Goal: Information Seeking & Learning: Check status

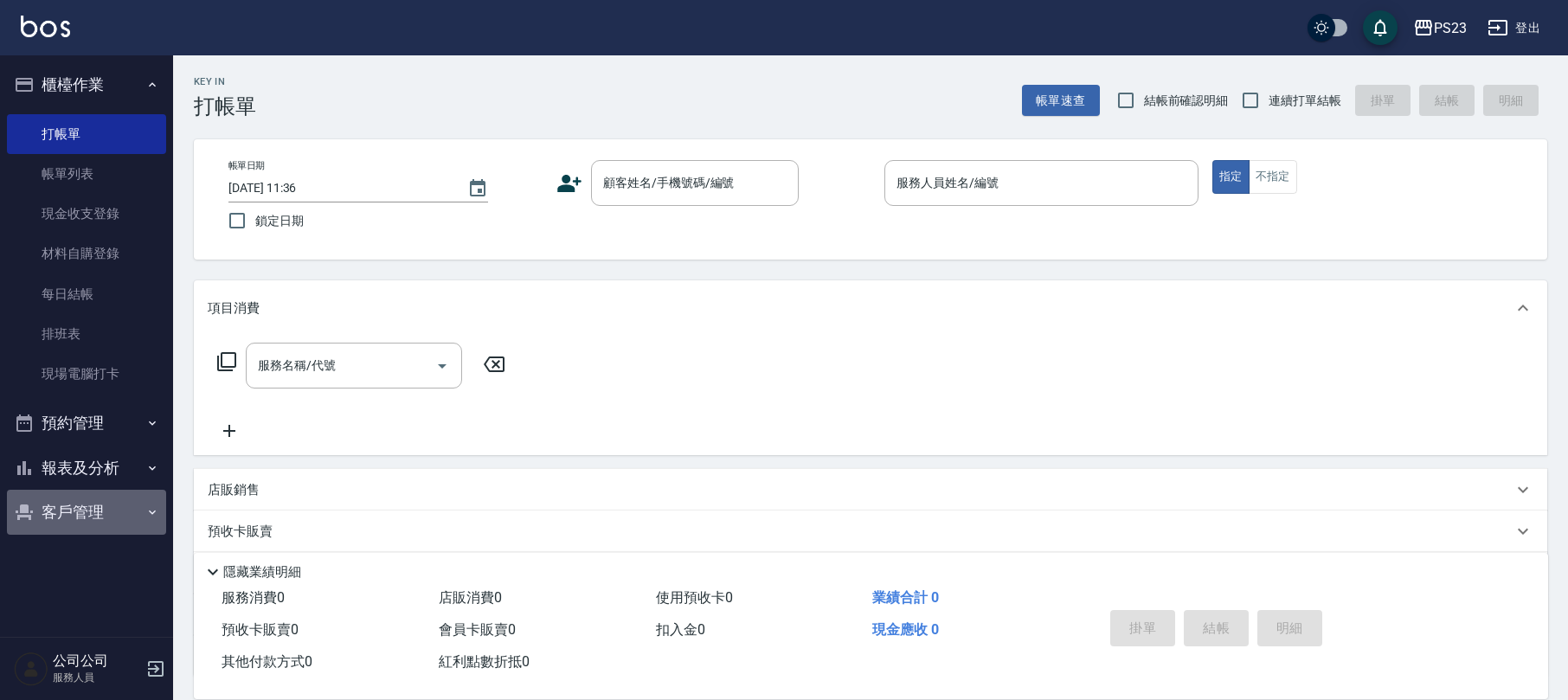
click at [60, 507] on button "客戶管理" at bounding box center [86, 512] width 159 height 45
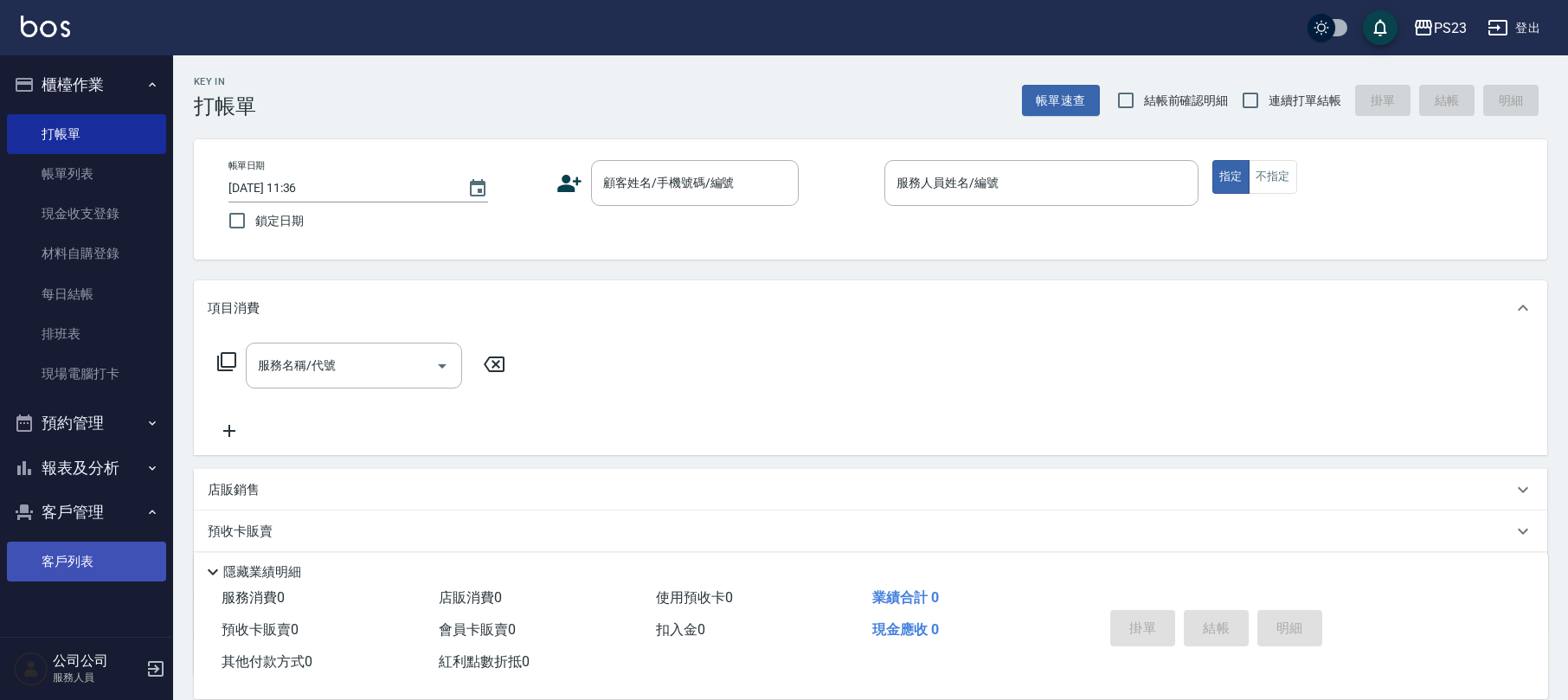
click at [101, 550] on link "客戶列表" at bounding box center [86, 561] width 159 height 39
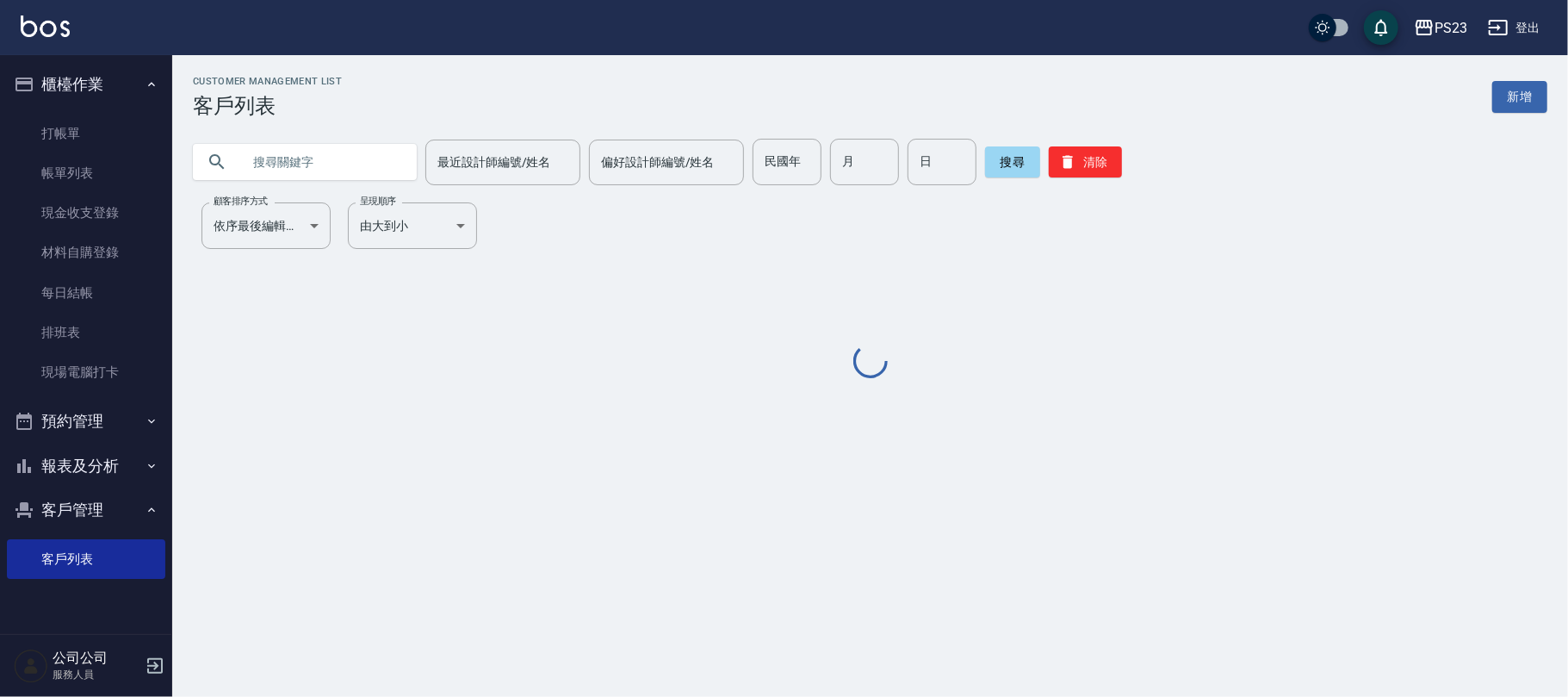
click at [304, 156] on input "text" at bounding box center [321, 162] width 161 height 47
type input "施"
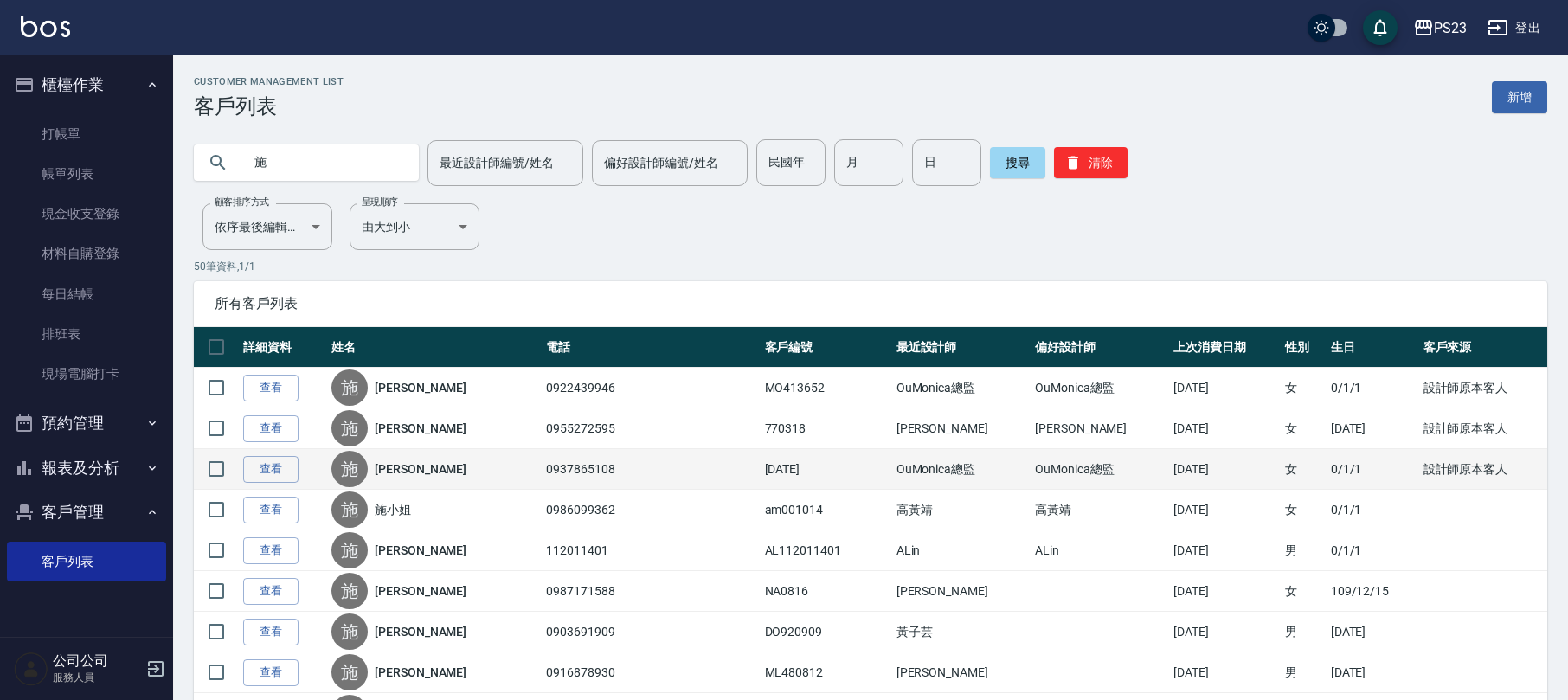
scroll to position [115, 0]
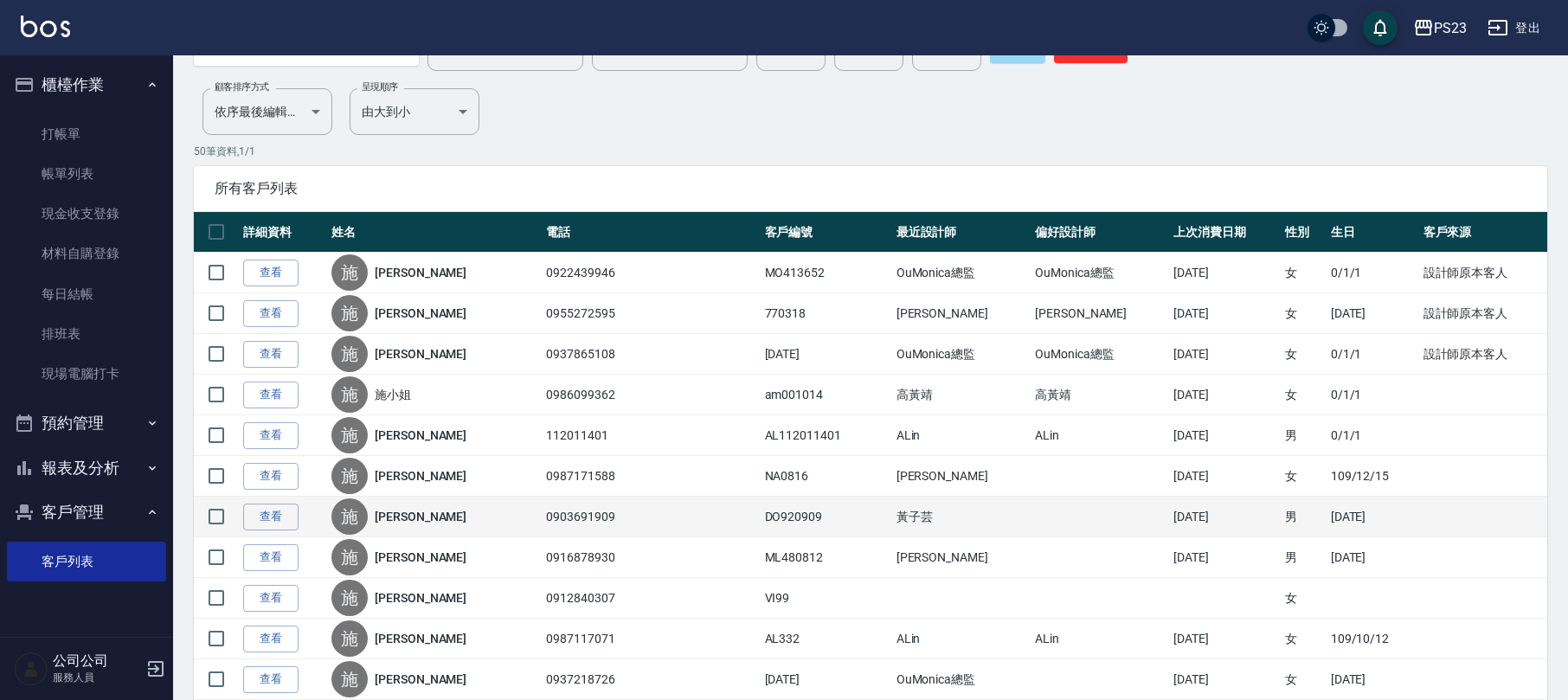
click at [423, 528] on div "施 施顥喆" at bounding box center [434, 517] width 205 height 36
click at [422, 516] on link "施顥喆" at bounding box center [421, 517] width 92 height 17
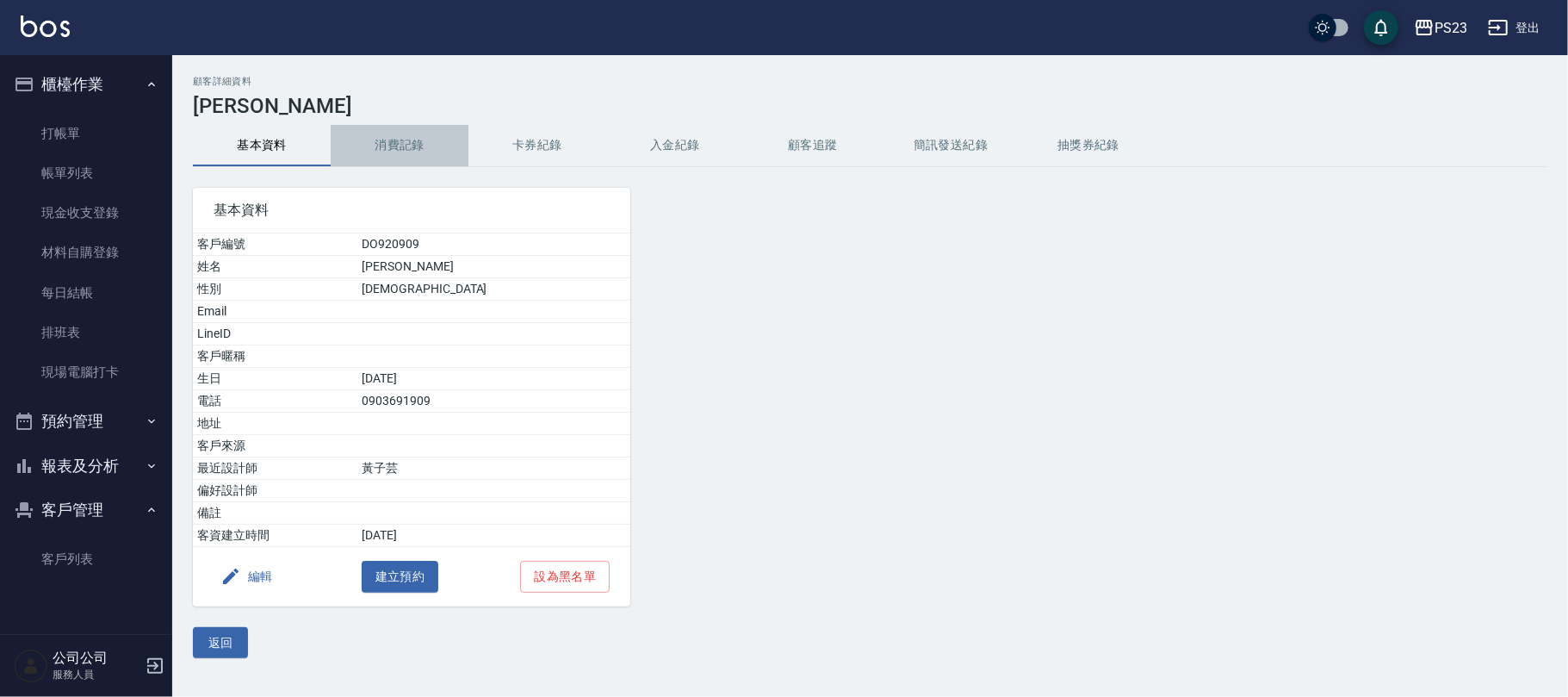
click at [391, 135] on button "消費記錄" at bounding box center [399, 145] width 138 height 41
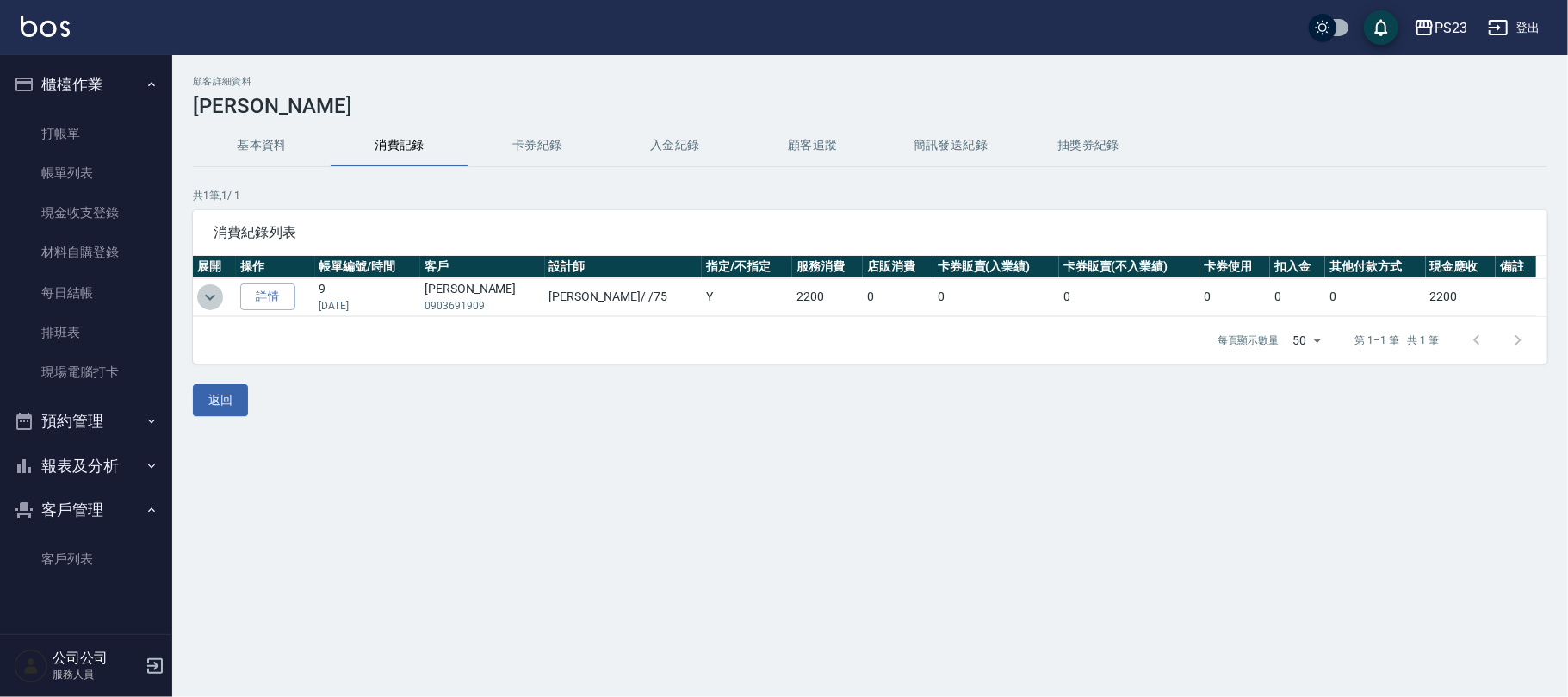
click at [215, 297] on icon "expand row" at bounding box center [210, 297] width 21 height 21
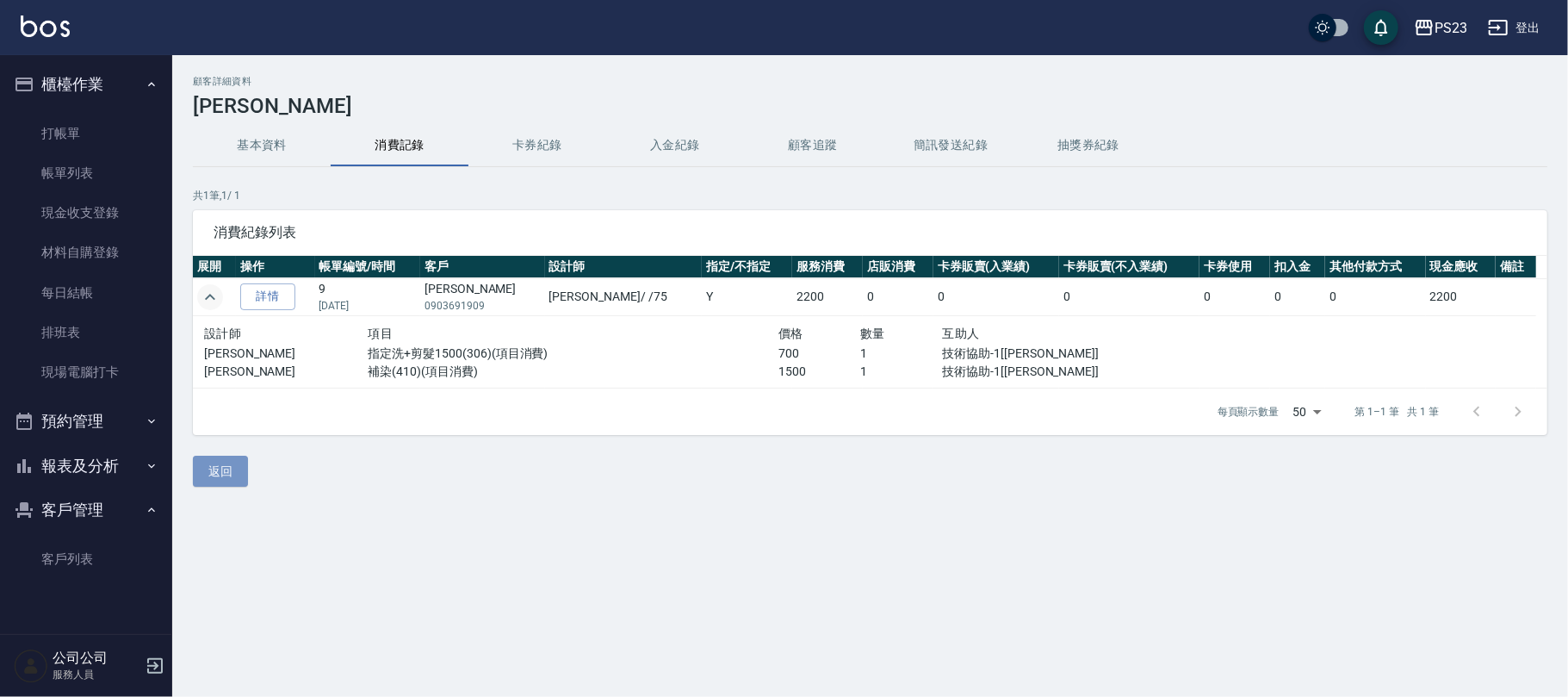
click at [219, 488] on button "返回" at bounding box center [221, 471] width 55 height 32
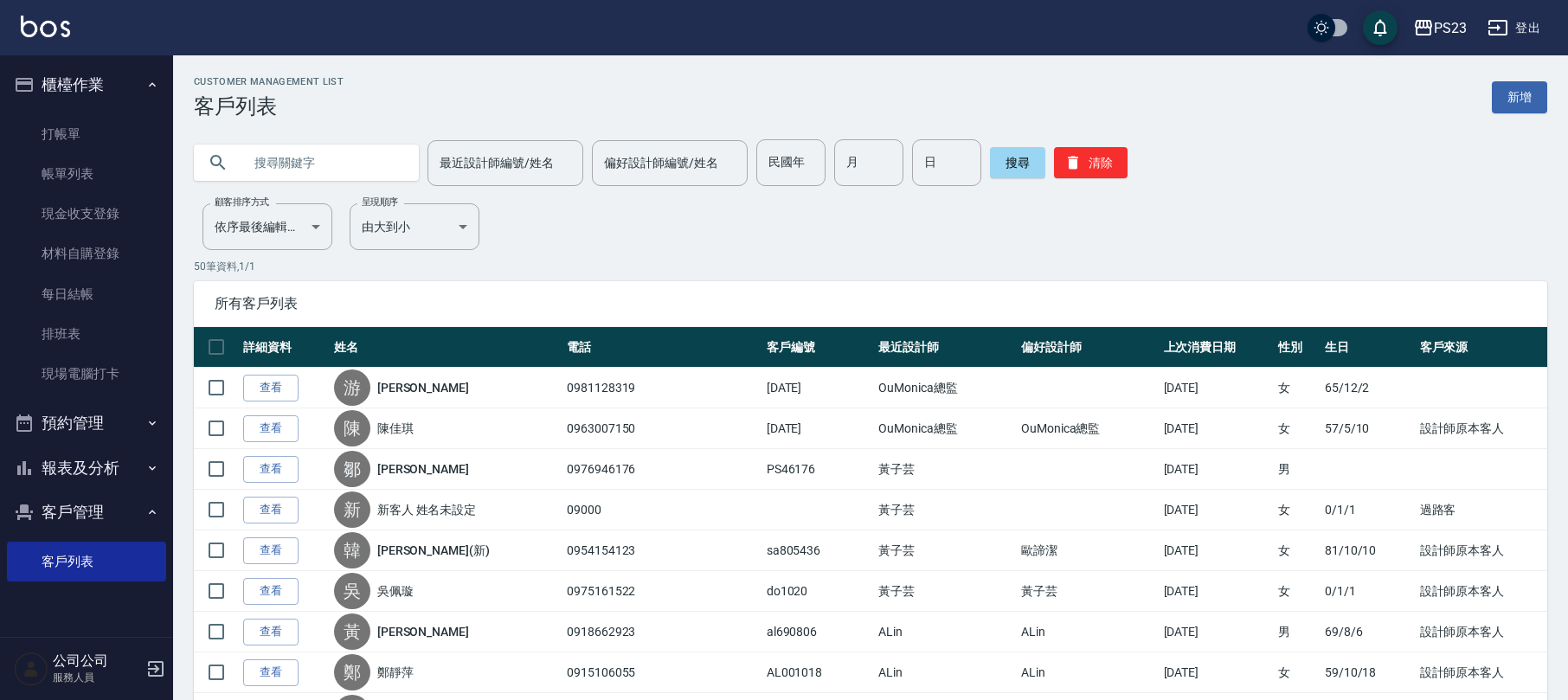
click at [361, 167] on input "text" at bounding box center [323, 162] width 162 height 47
type input "施"
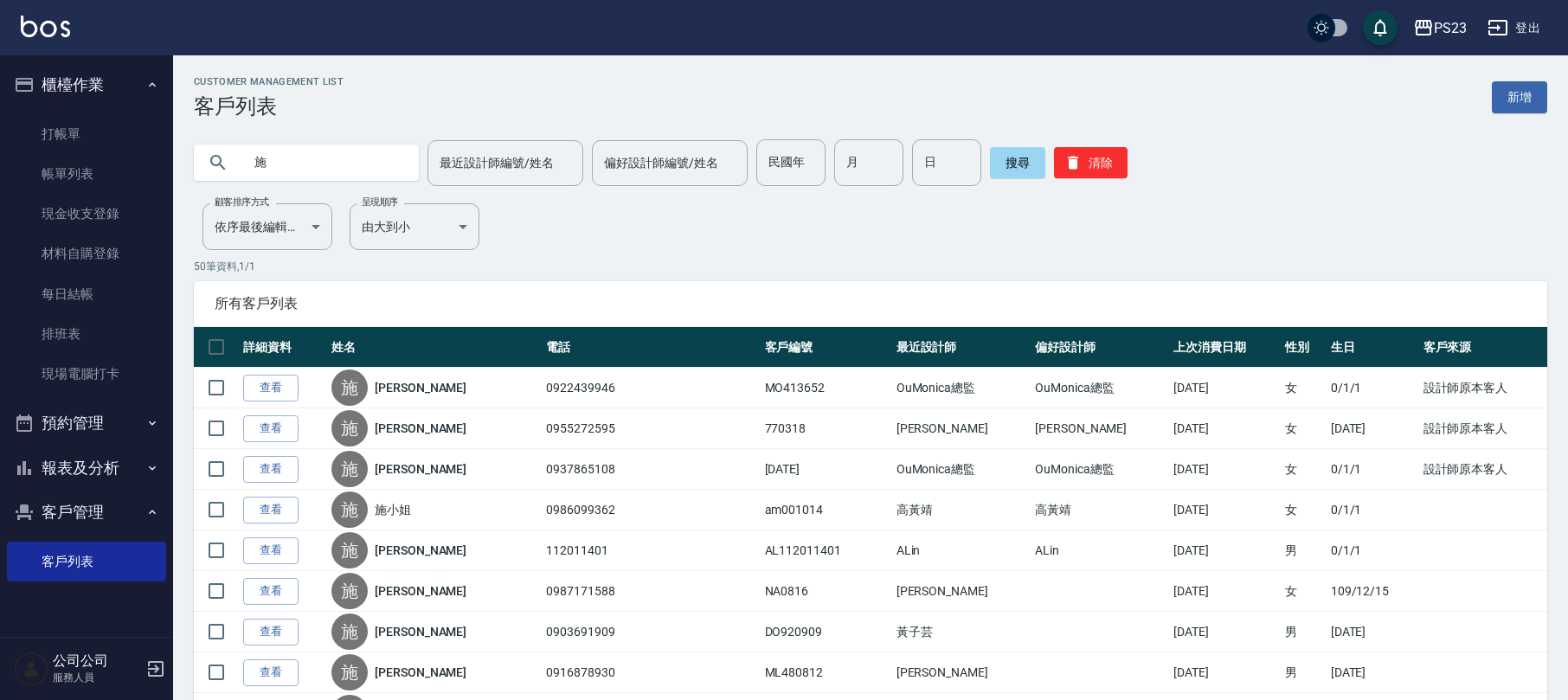
click at [84, 422] on button "預約管理" at bounding box center [86, 422] width 159 height 45
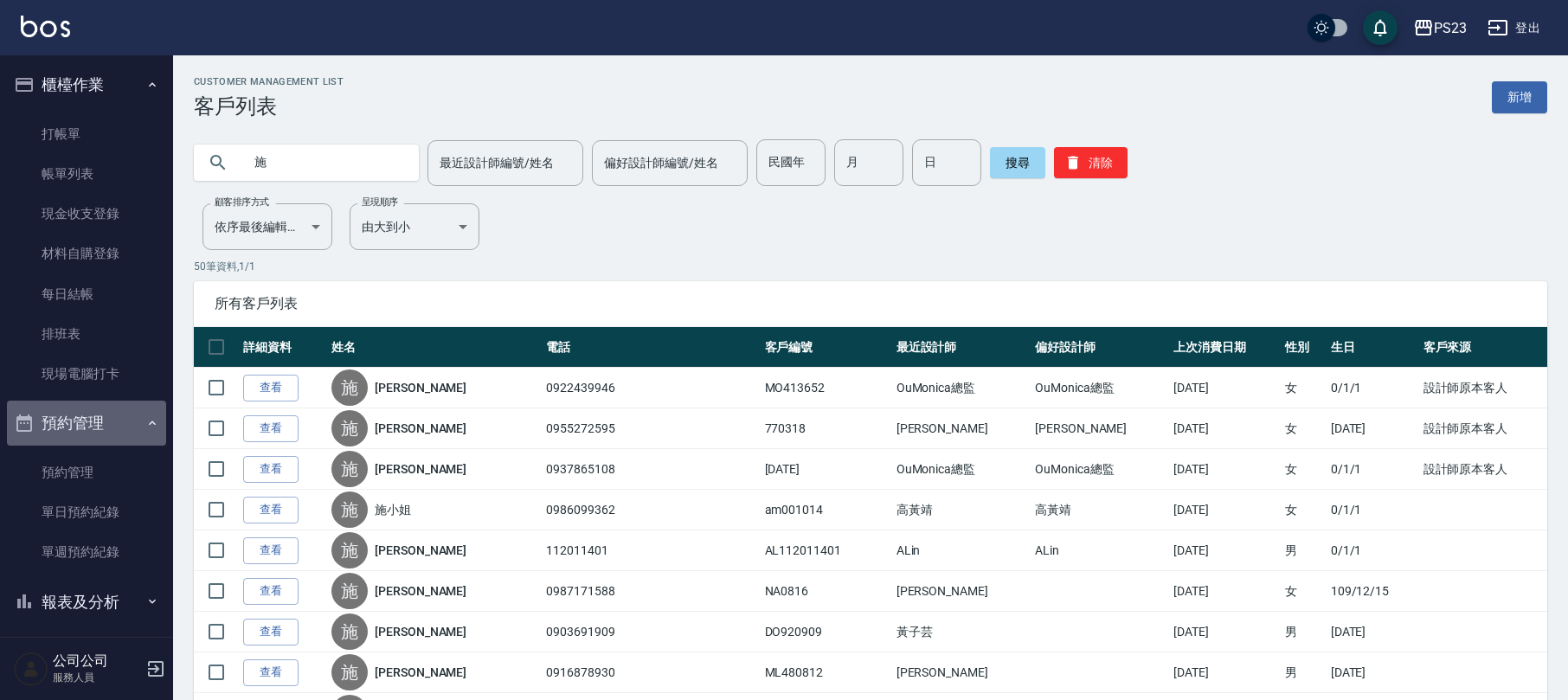
click at [87, 424] on button "預約管理" at bounding box center [86, 422] width 159 height 45
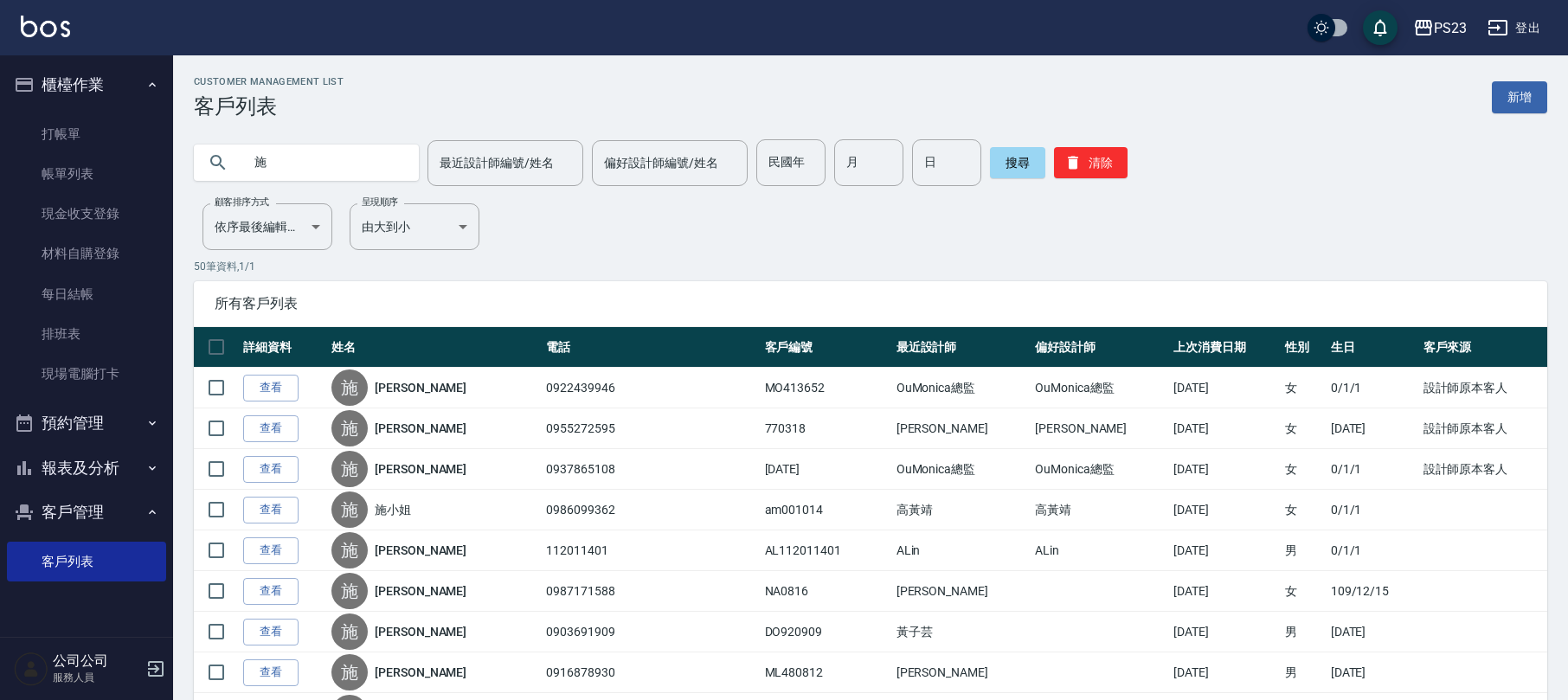
click at [102, 471] on button "報表及分析" at bounding box center [86, 468] width 159 height 45
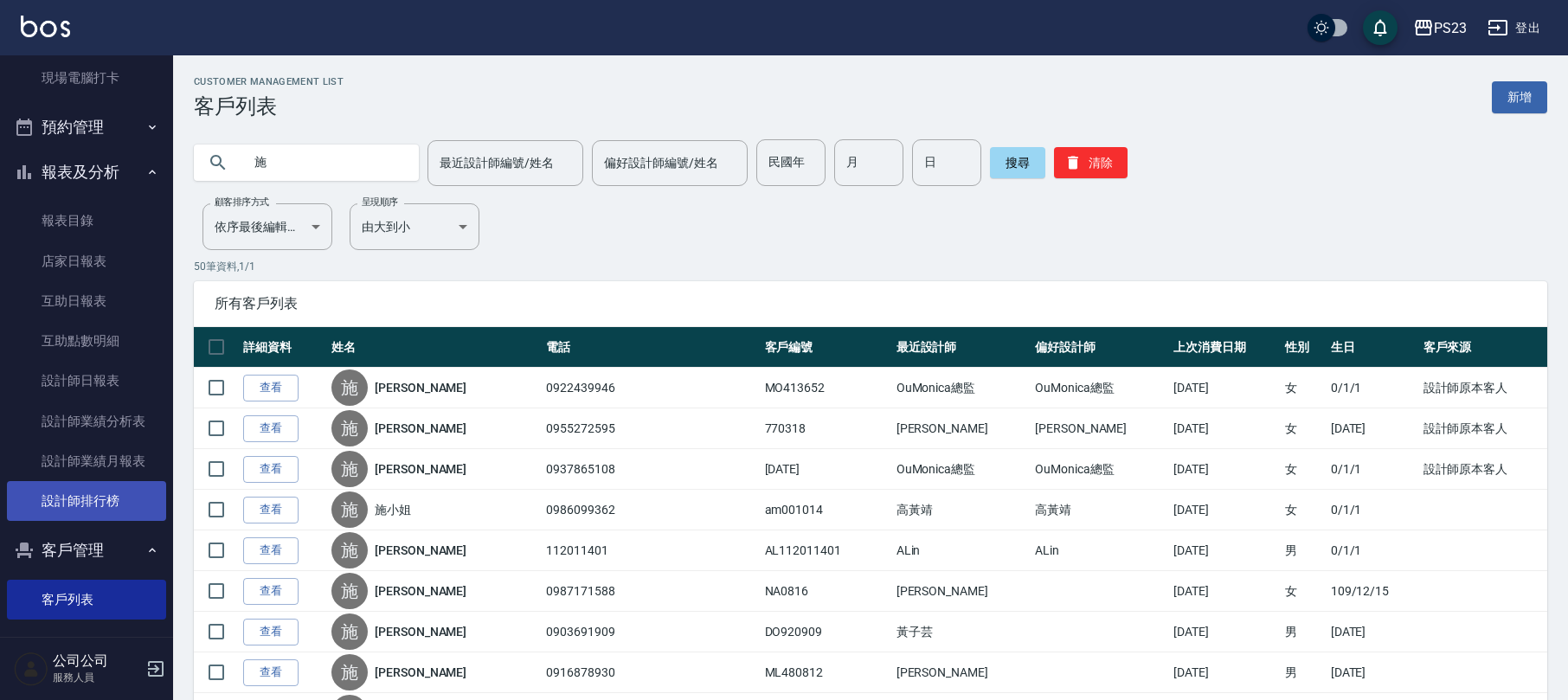
scroll to position [306, 0]
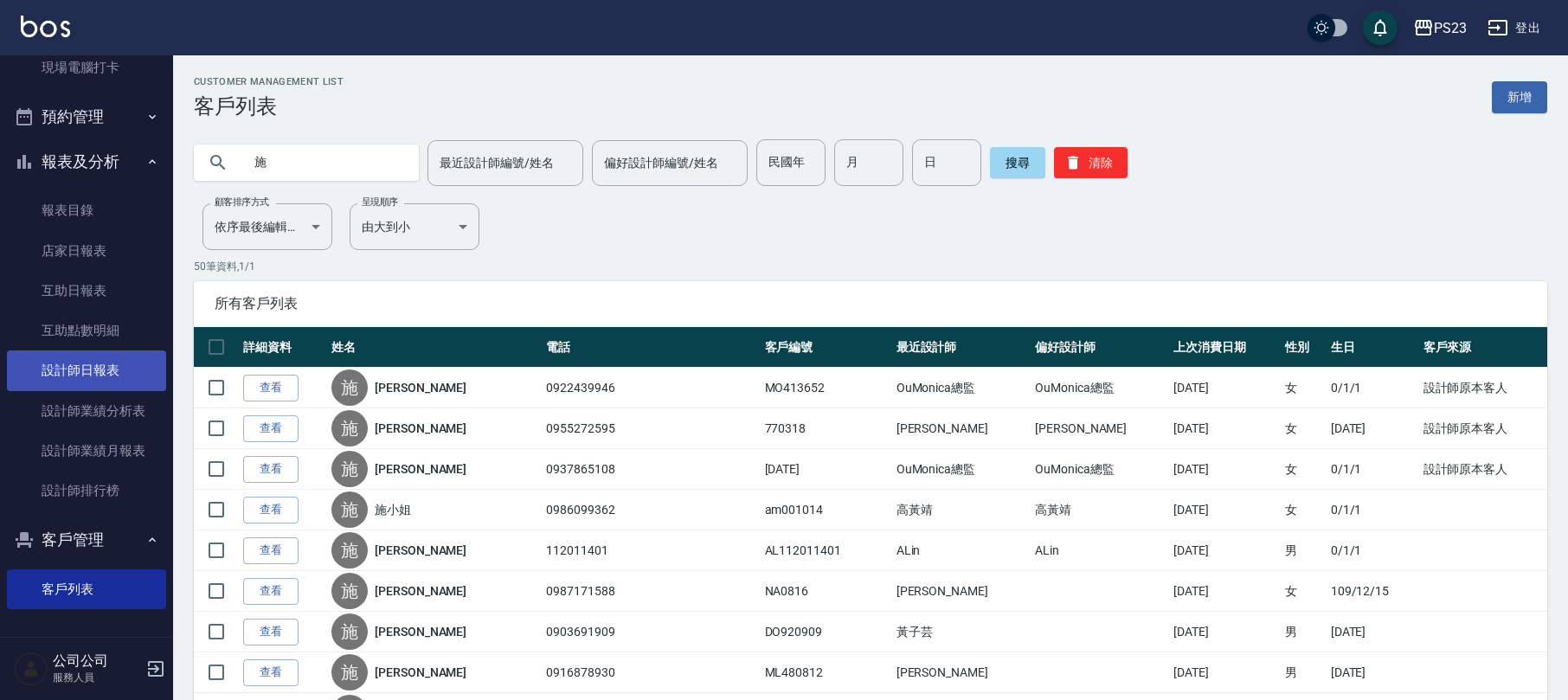
click at [101, 374] on link "設計師日報表" at bounding box center [86, 370] width 159 height 39
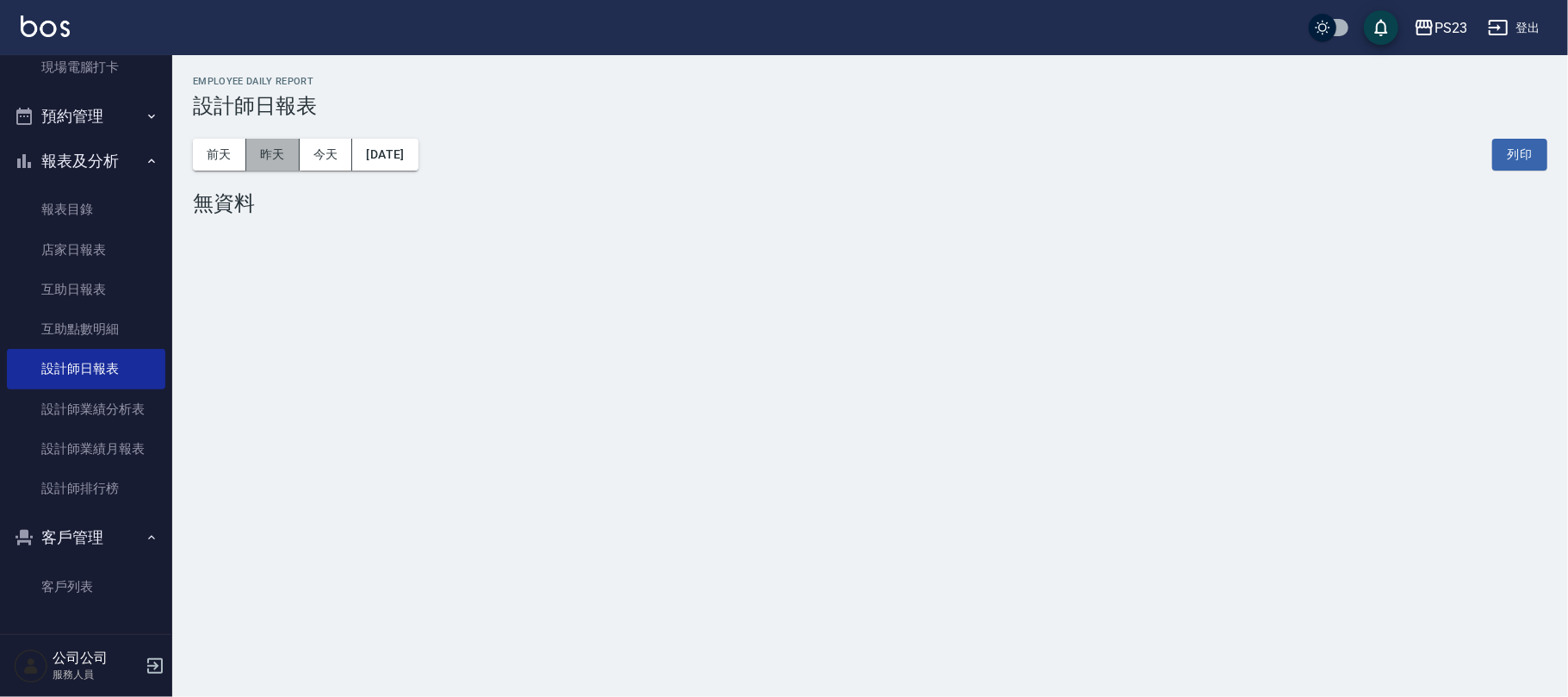
click at [270, 145] on button "昨天" at bounding box center [273, 154] width 54 height 32
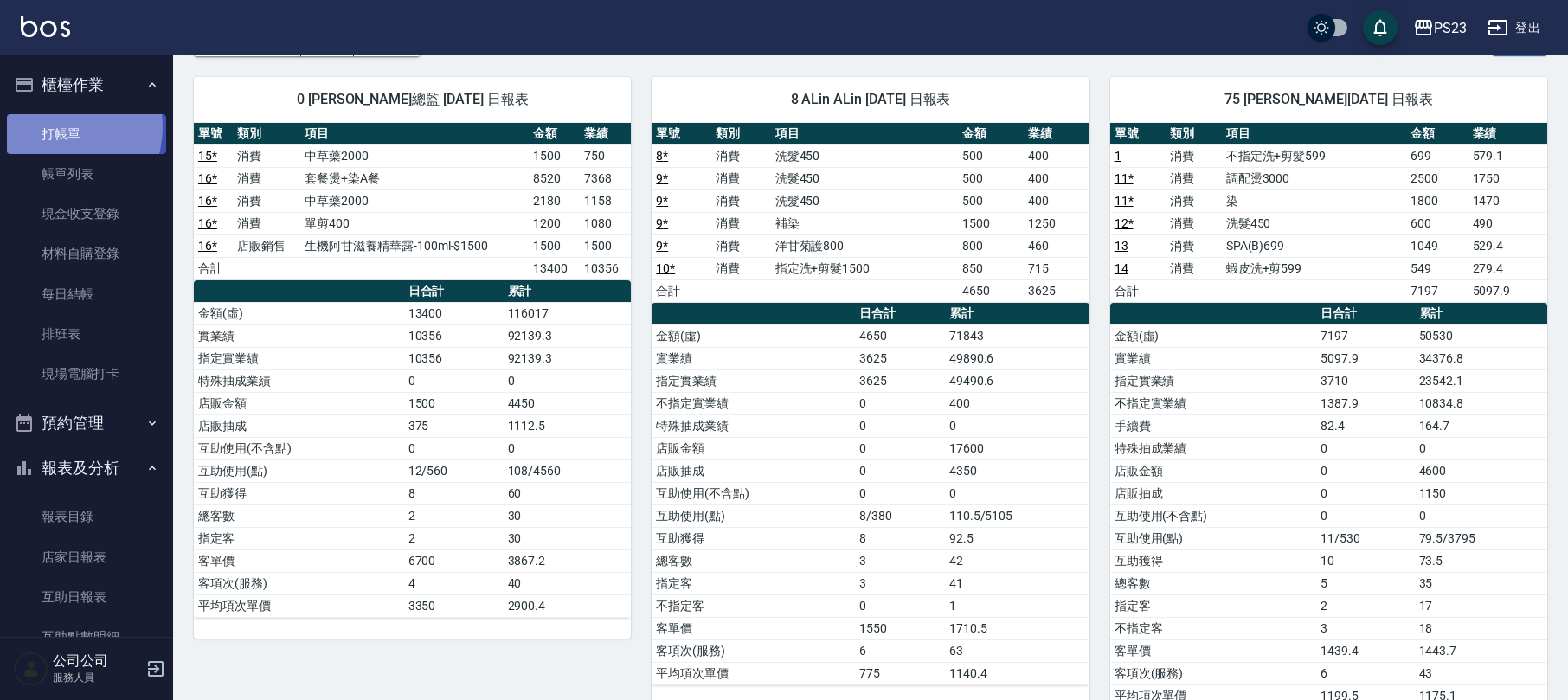
click at [57, 127] on link "打帳單" at bounding box center [86, 133] width 159 height 39
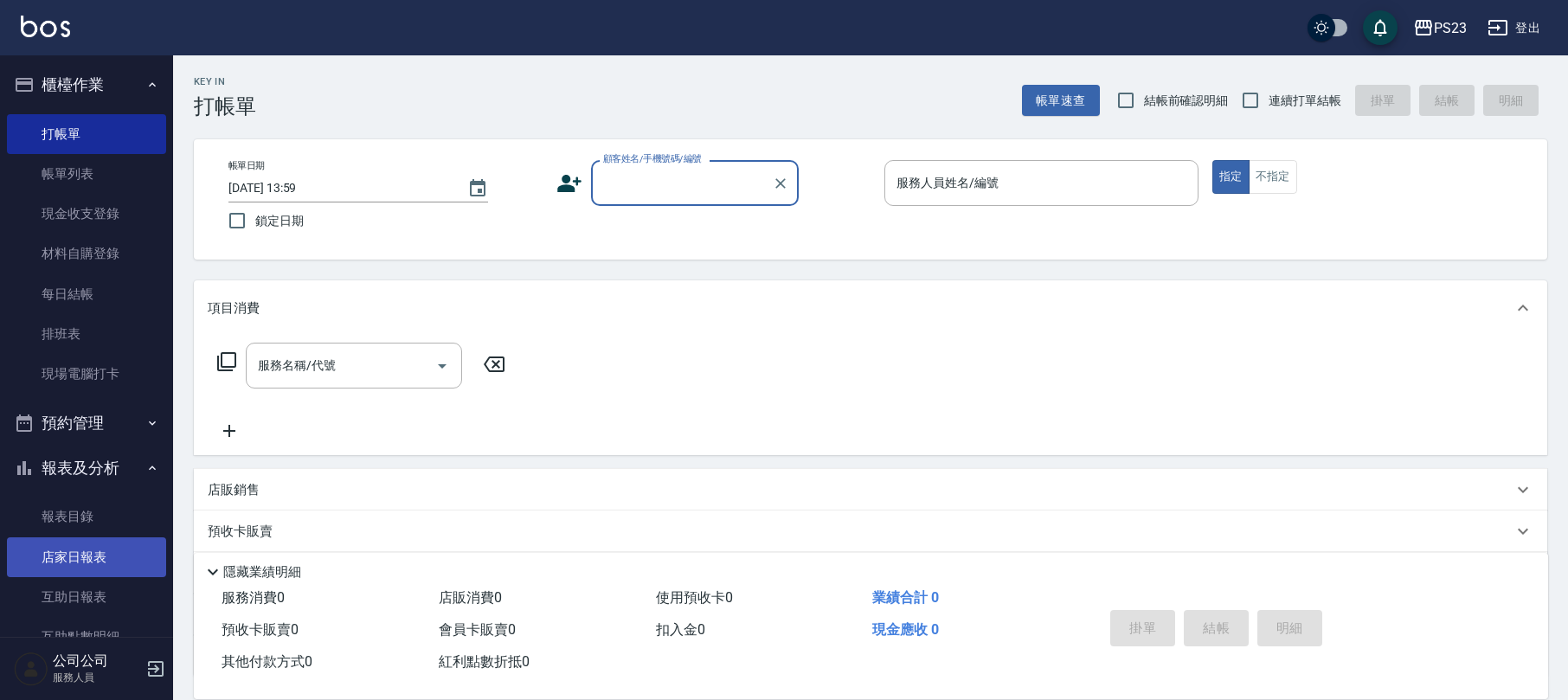
click at [64, 558] on link "店家日報表" at bounding box center [86, 557] width 159 height 39
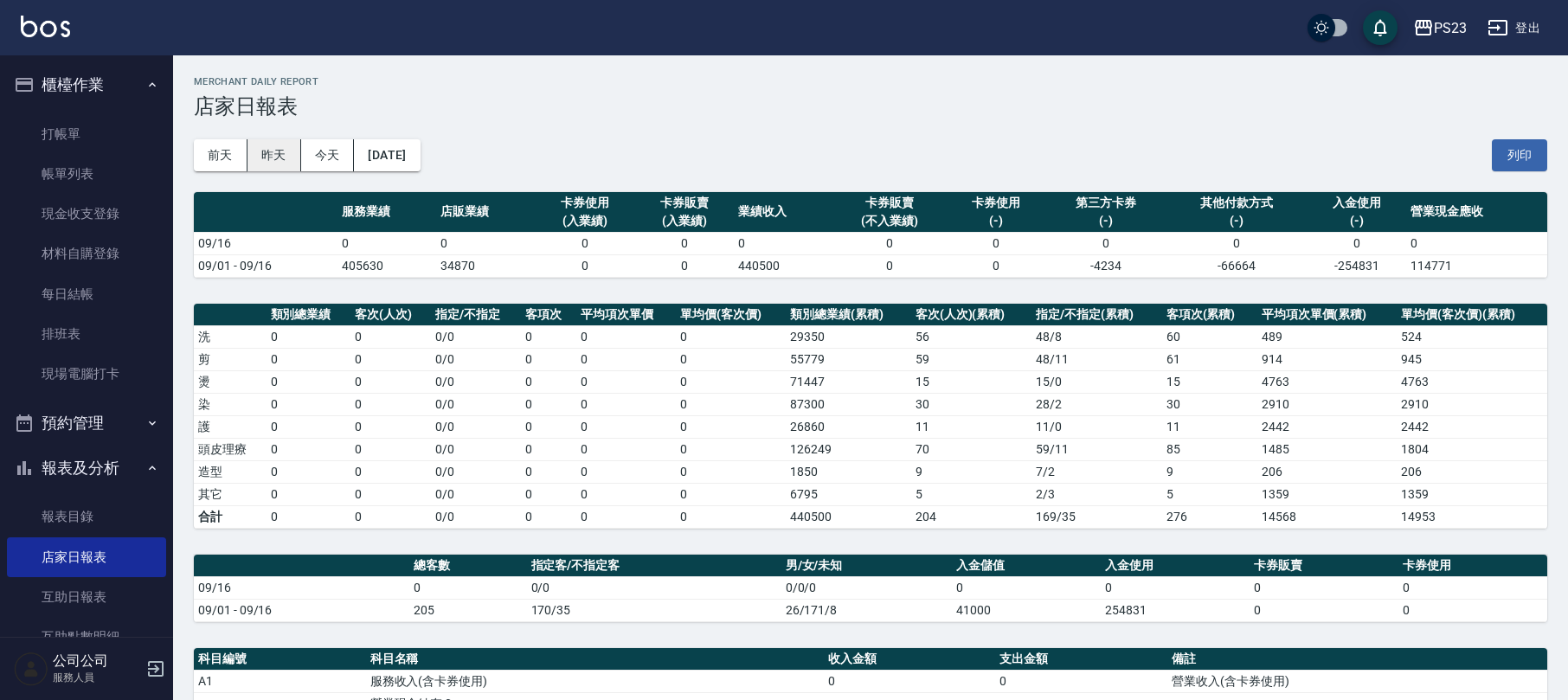
click at [263, 157] on button "昨天" at bounding box center [275, 155] width 54 height 32
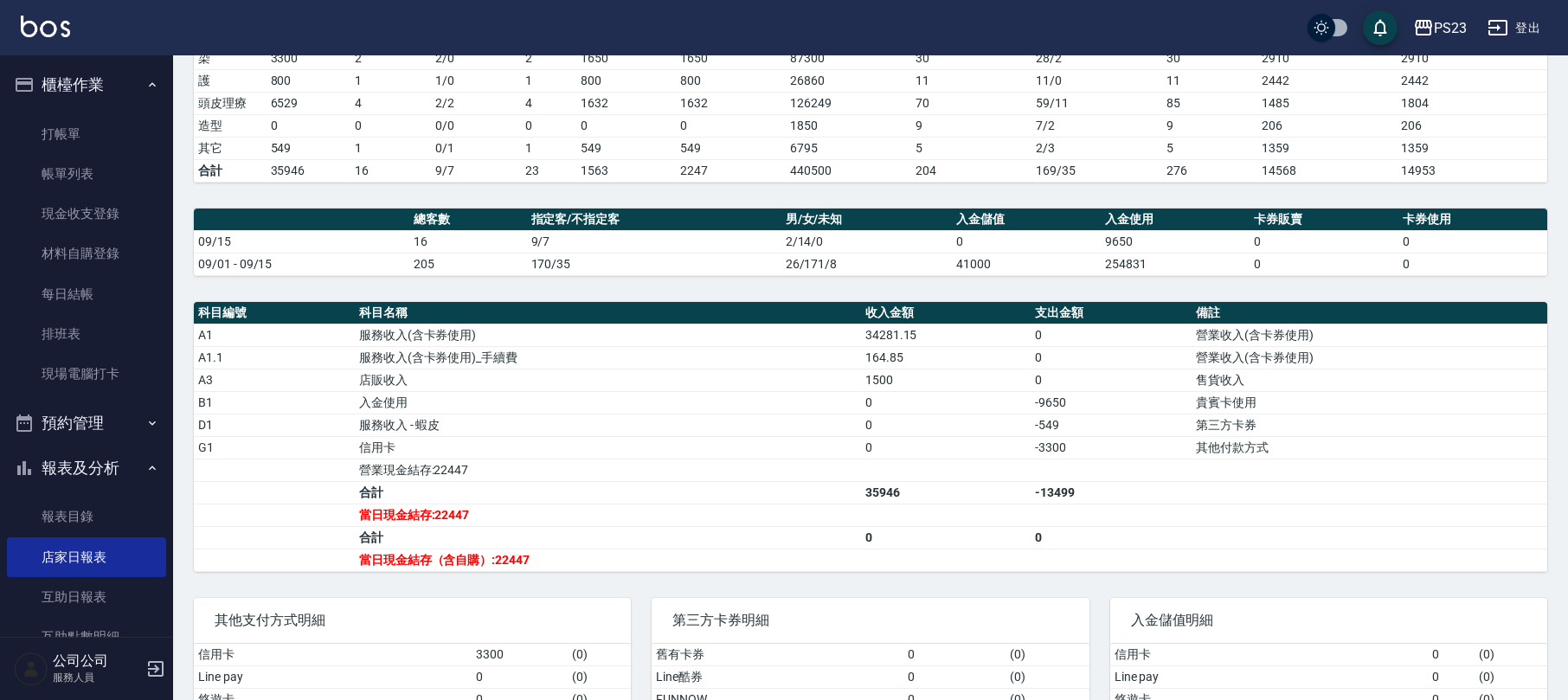
scroll to position [461, 0]
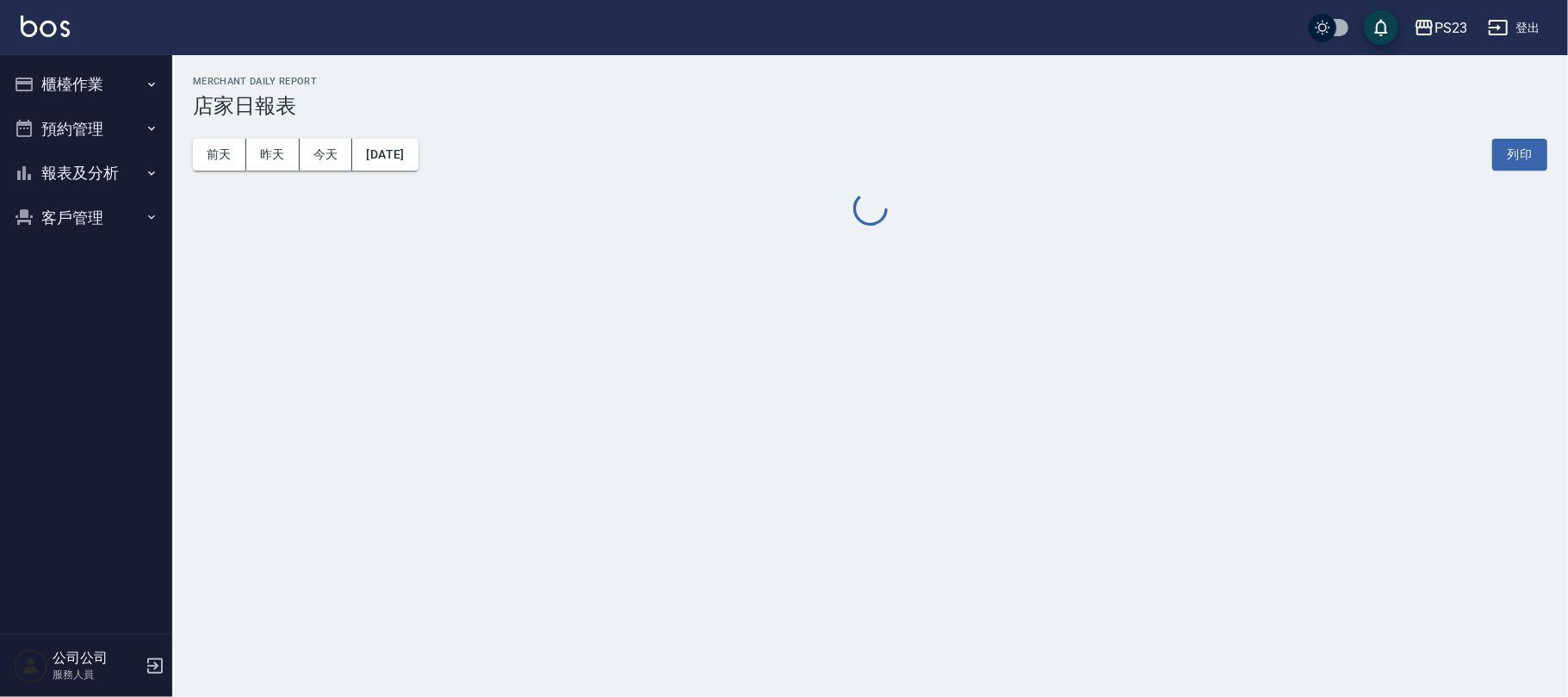
click at [47, 205] on button "客戶管理" at bounding box center [86, 218] width 159 height 45
click at [83, 274] on link "客戶列表" at bounding box center [86, 266] width 159 height 39
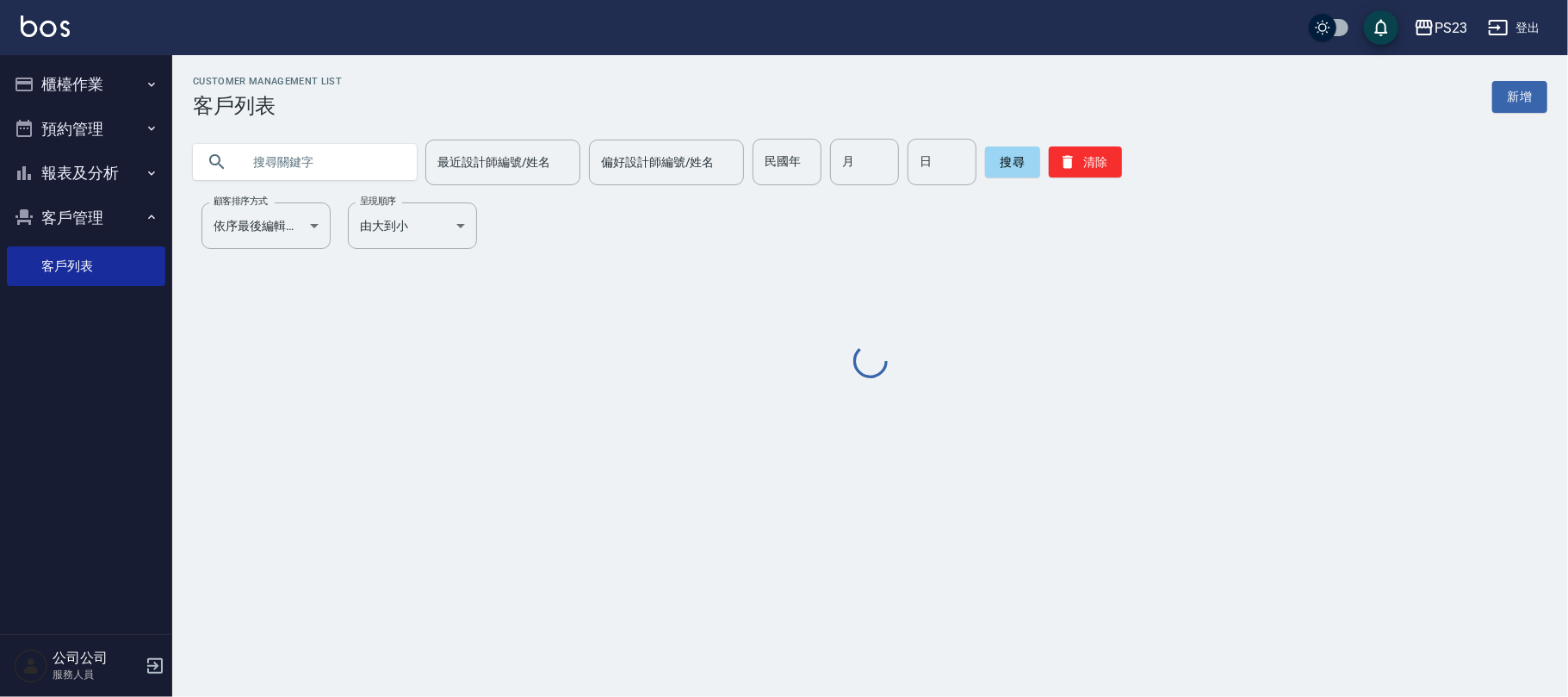
click at [318, 170] on input "text" at bounding box center [321, 162] width 161 height 47
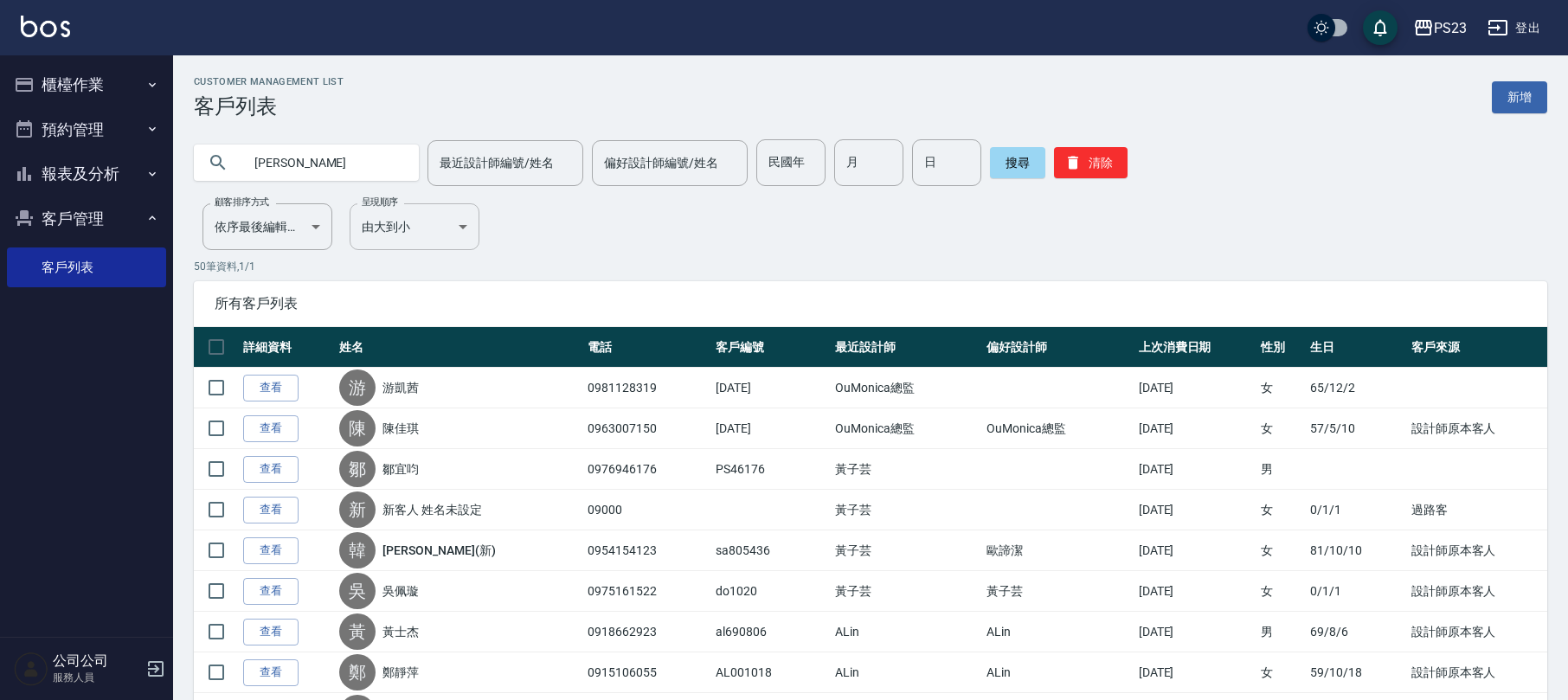
type input "[PERSON_NAME]"
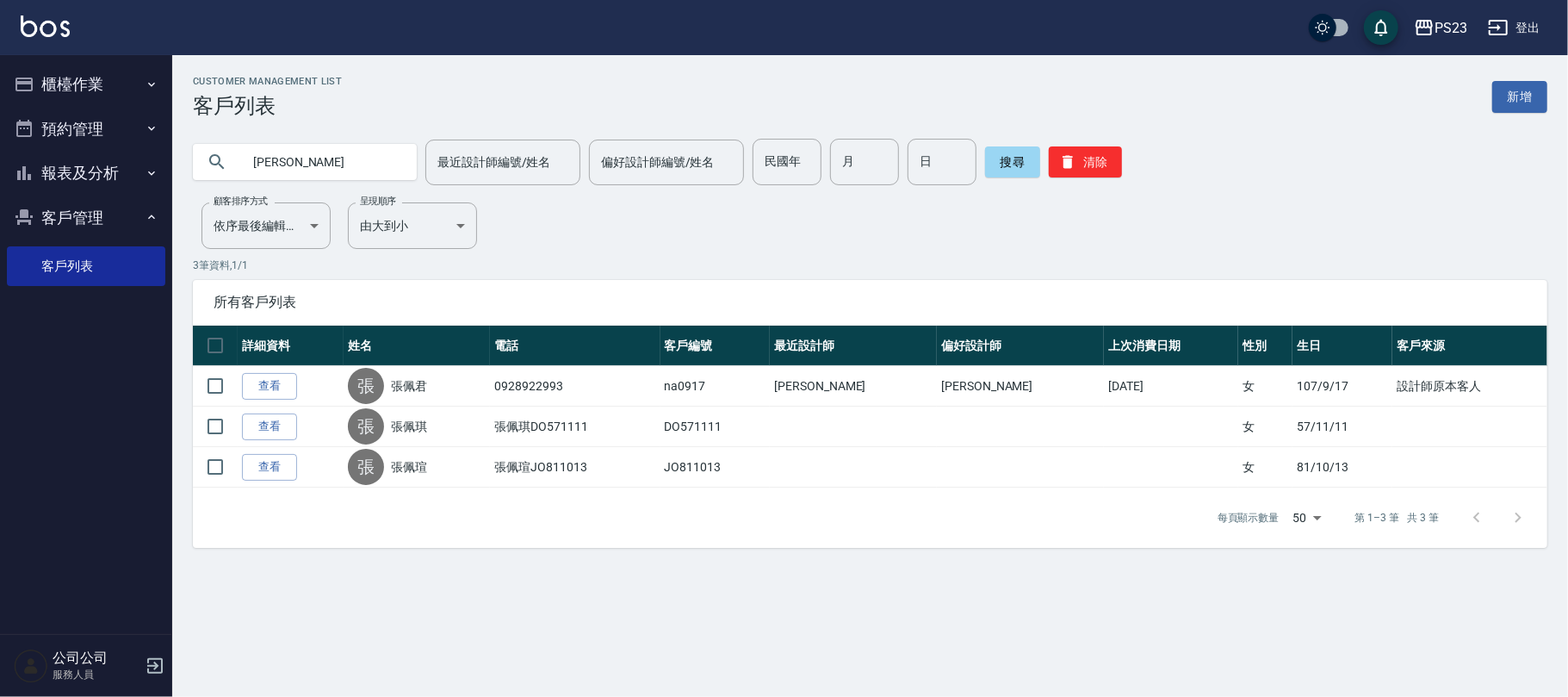
drag, startPoint x: 429, startPoint y: 395, endPoint x: 514, endPoint y: 403, distance: 85.4
click at [427, 394] on link "張佩君" at bounding box center [409, 386] width 36 height 17
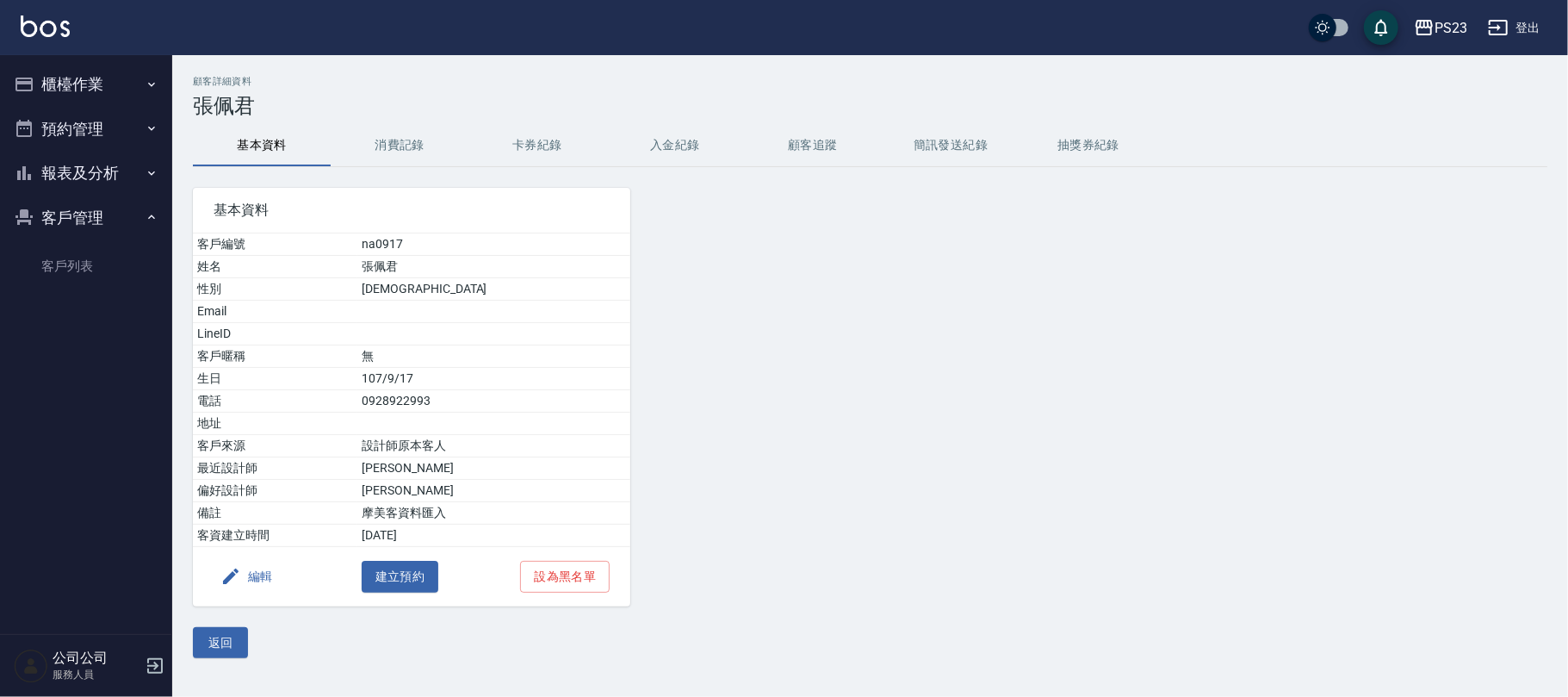
click at [366, 136] on button "消費記錄" at bounding box center [399, 145] width 138 height 41
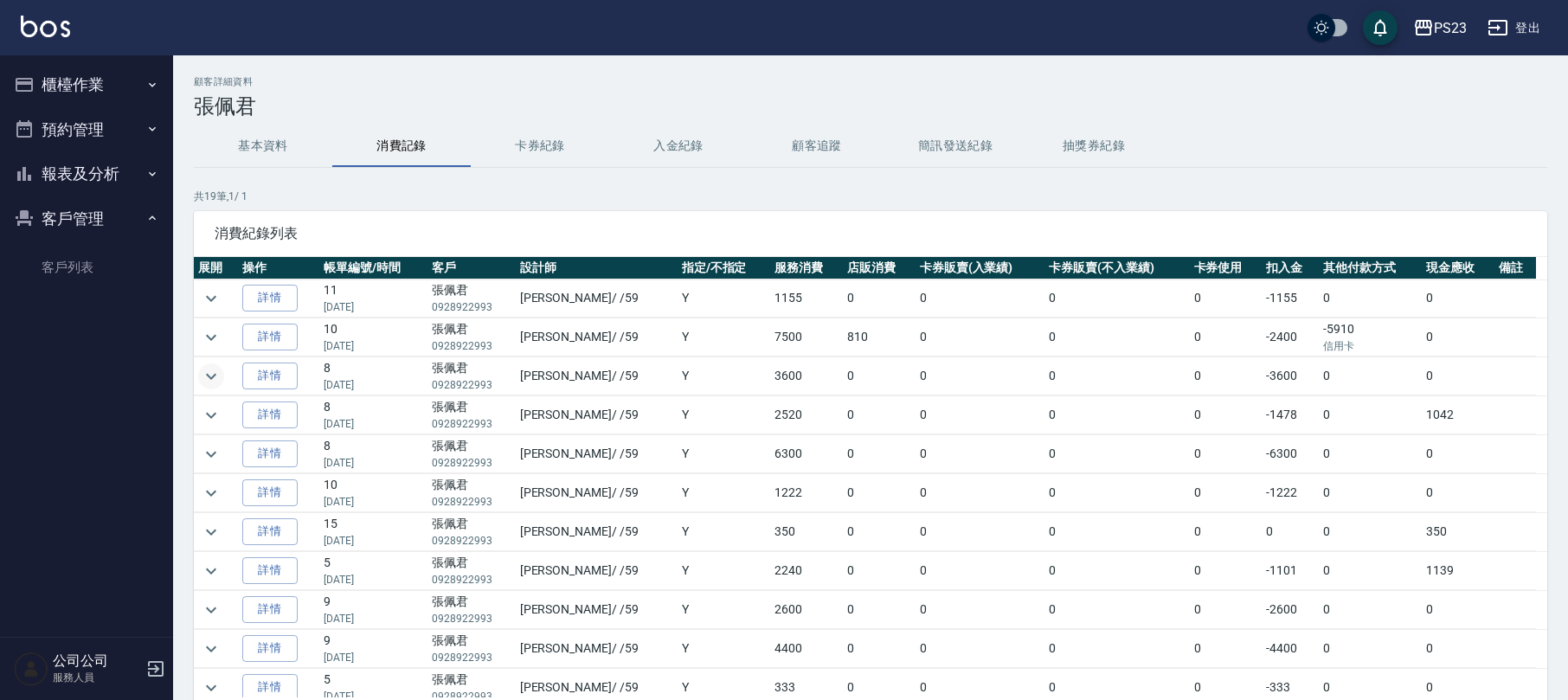
click at [219, 379] on icon "expand row" at bounding box center [211, 376] width 21 height 21
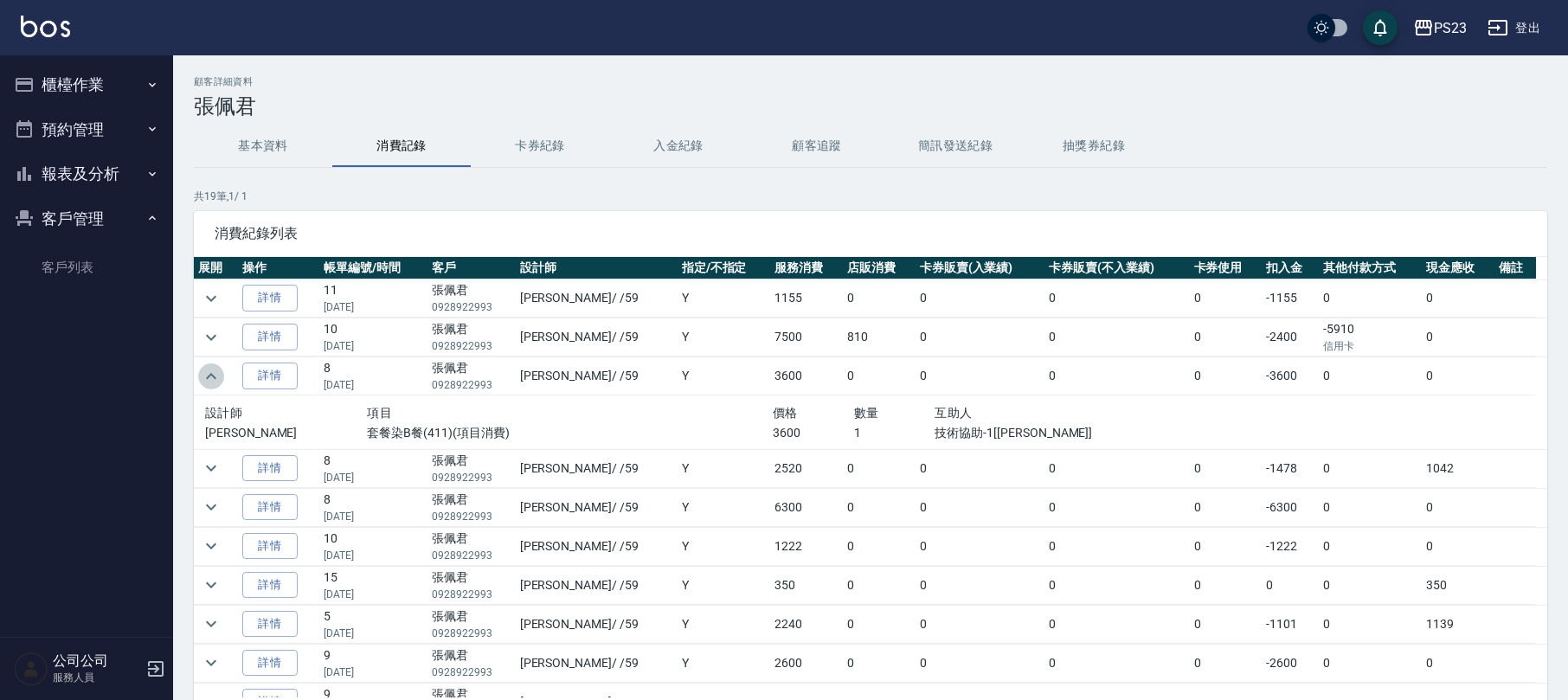
drag, startPoint x: 219, startPoint y: 381, endPoint x: 229, endPoint y: 382, distance: 10.0
click at [222, 381] on button "expand row" at bounding box center [210, 375] width 26 height 26
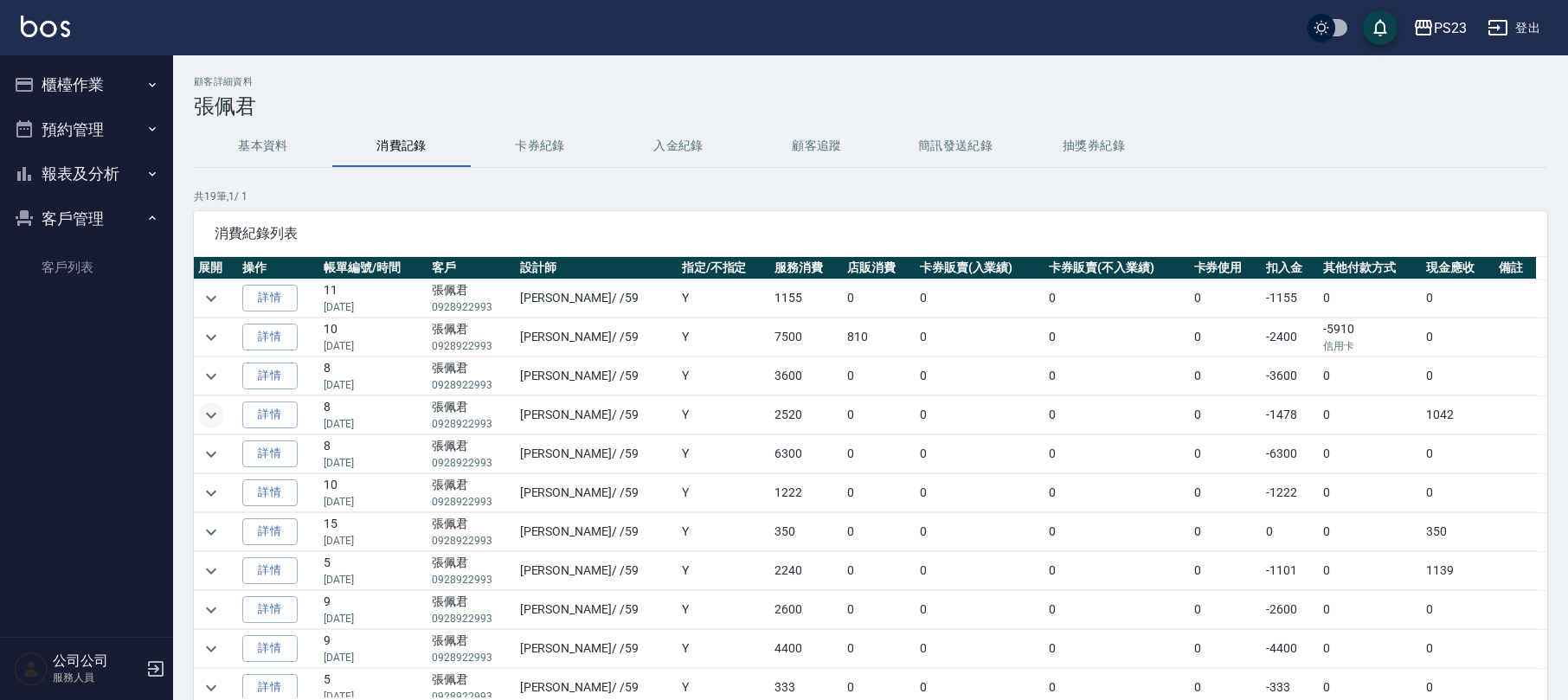
click at [214, 420] on icon "expand row" at bounding box center [211, 416] width 21 height 21
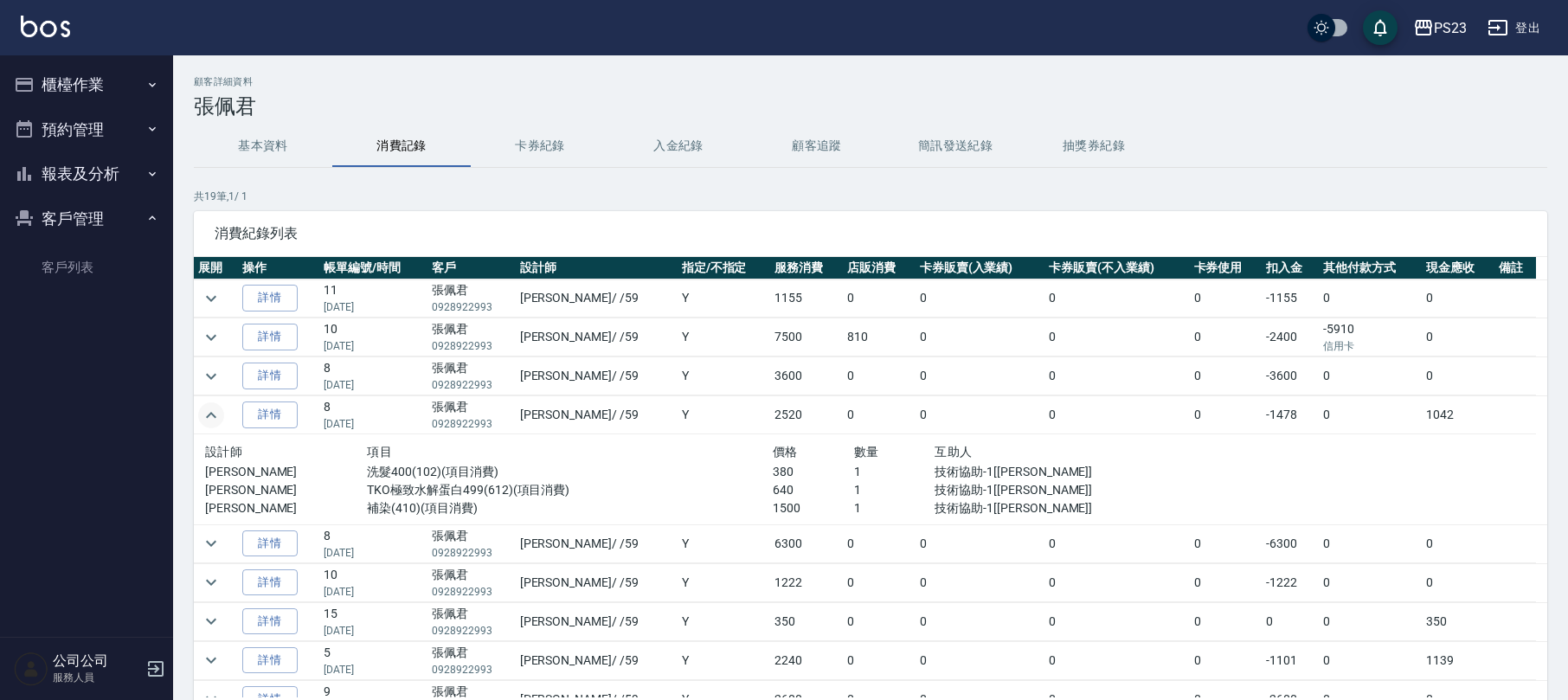
click at [299, 135] on button "基本資料" at bounding box center [263, 146] width 138 height 41
